Goal: Navigation & Orientation: Find specific page/section

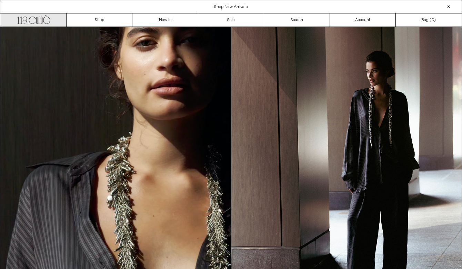
click at [41, 22] on icon at bounding box center [42, 20] width 2 height 9
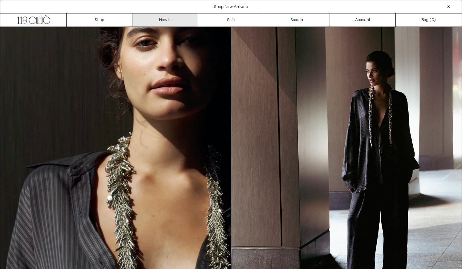
click at [169, 18] on link "New In" at bounding box center [166, 19] width 66 height 13
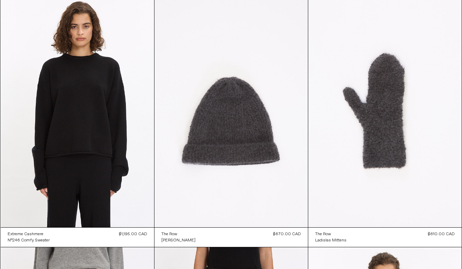
scroll to position [3309, 0]
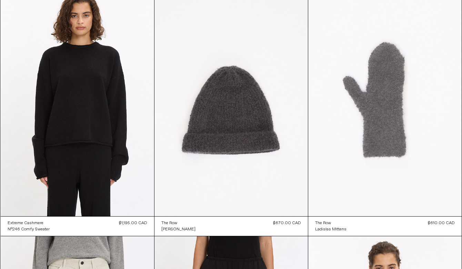
click at [360, 206] on at bounding box center [386, 101] width 154 height 231
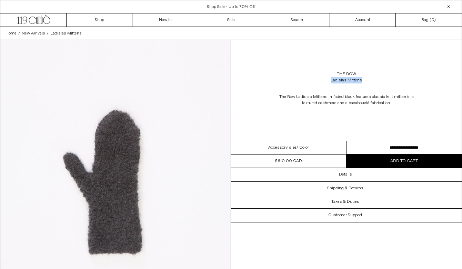
drag, startPoint x: 365, startPoint y: 79, endPoint x: 324, endPoint y: 80, distance: 41.4
click at [324, 80] on div "The Row Ladislas Mittens" at bounding box center [346, 77] width 231 height 19
copy div "Ladislas Mittens"
click at [347, 72] on link "The Row" at bounding box center [346, 74] width 19 height 6
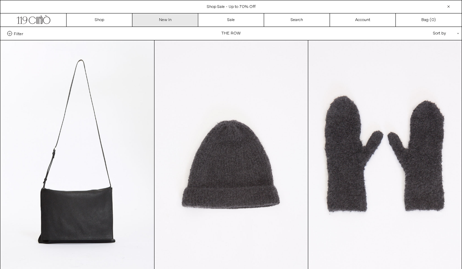
click at [167, 15] on link "New In" at bounding box center [166, 19] width 66 height 13
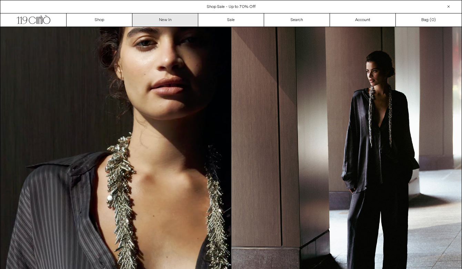
click at [172, 22] on link "New In" at bounding box center [166, 19] width 66 height 13
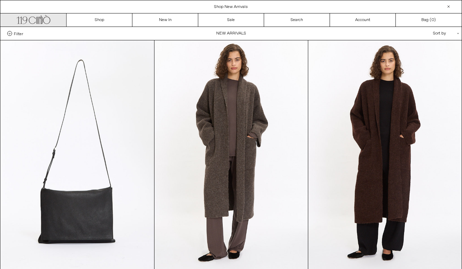
click at [40, 20] on icon ".cls-1, .cls-2 { fill: #231f20; stroke: #231f20; stroke-miterlimit: 10; stroke-…" at bounding box center [34, 19] width 34 height 10
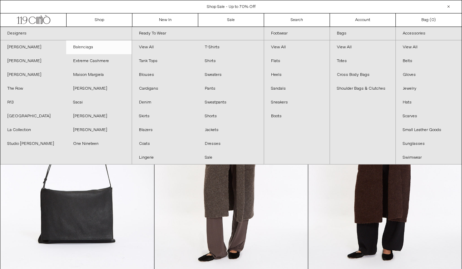
click at [79, 49] on link "Balenciaga" at bounding box center [99, 47] width 66 height 14
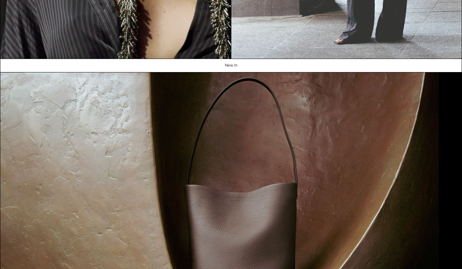
scroll to position [258, 0]
